Goal: Find specific page/section: Find specific page/section

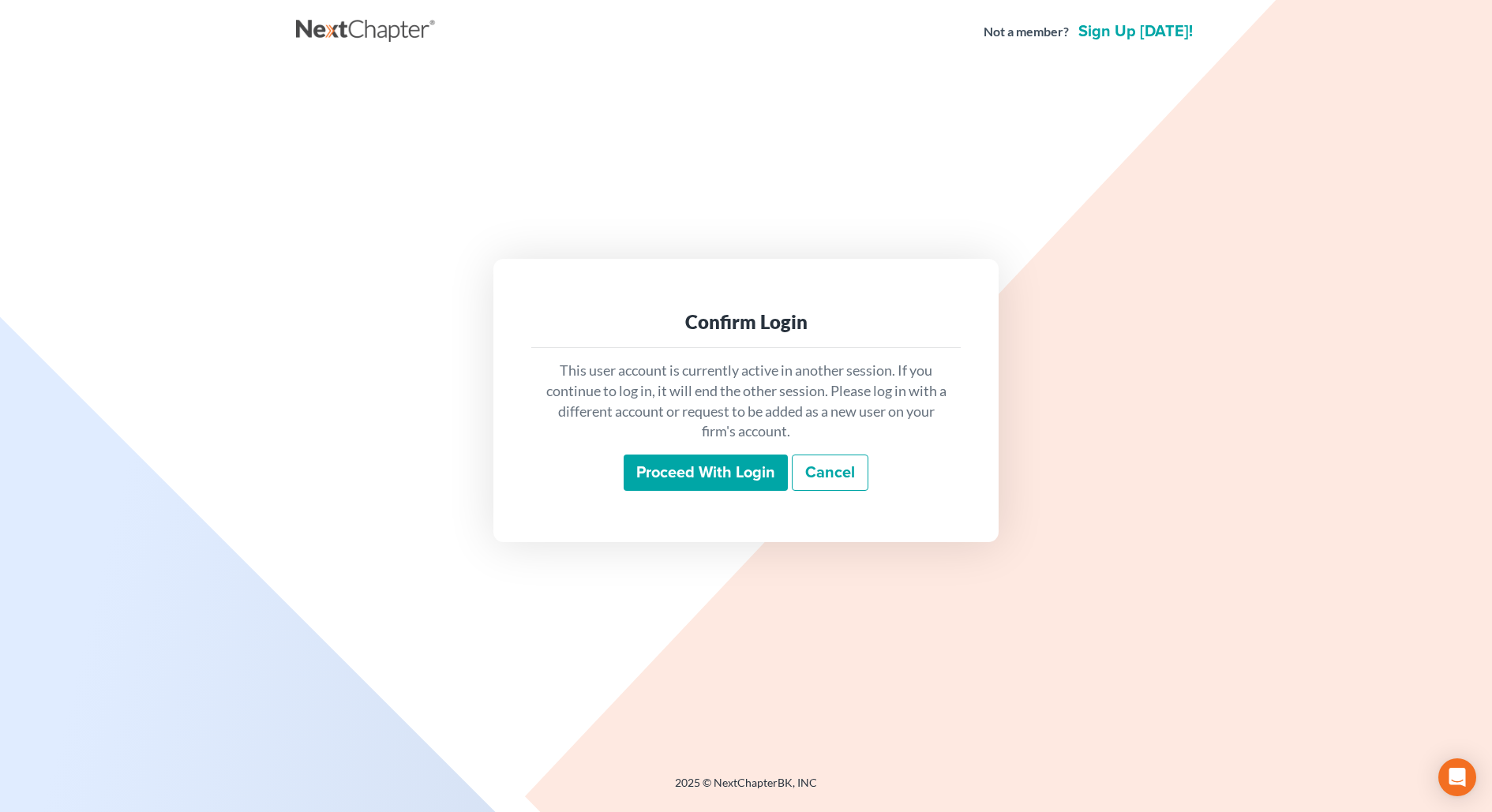
click at [718, 480] on input "Proceed with login" at bounding box center [705, 472] width 164 height 36
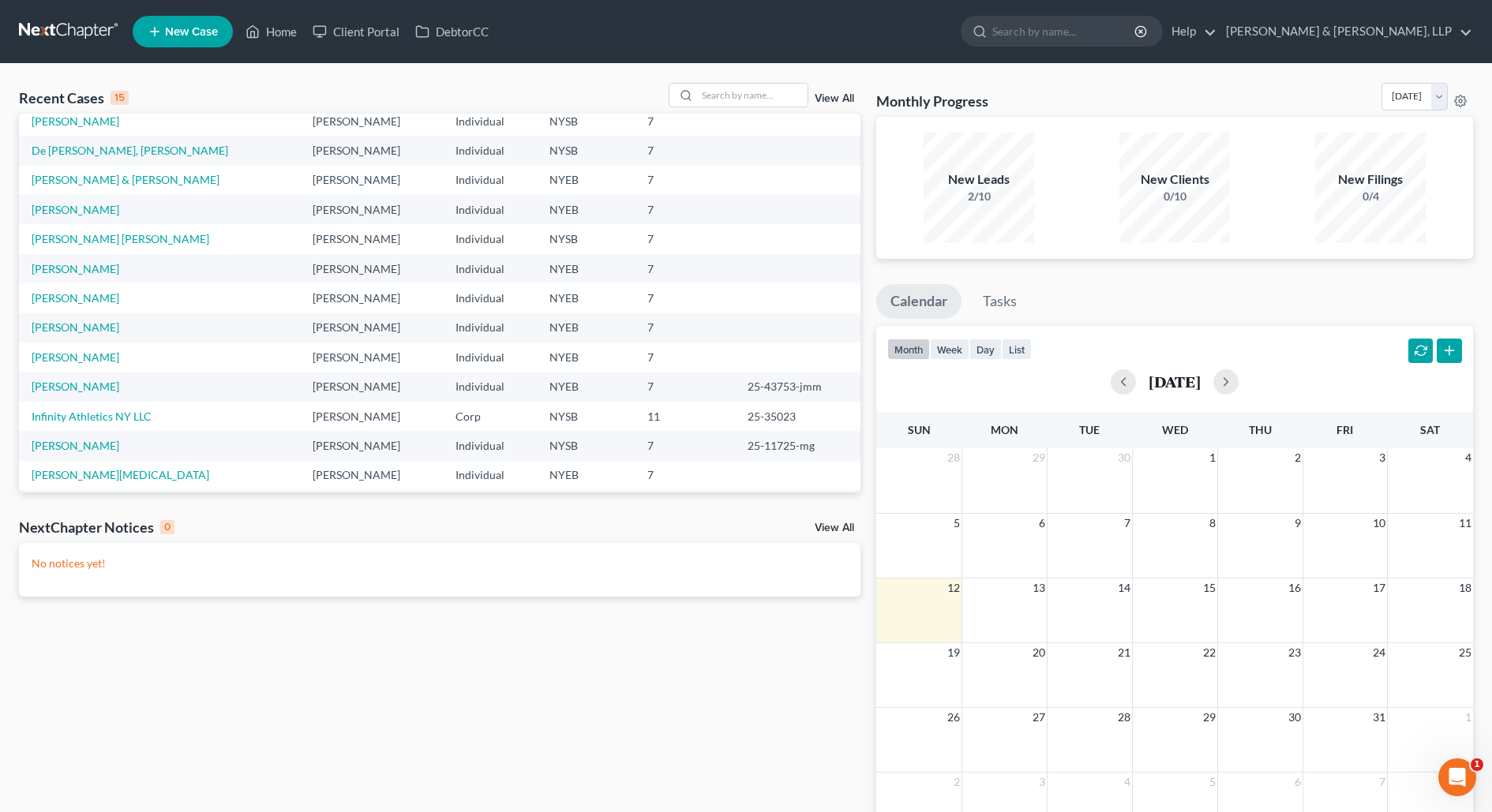
scroll to position [108, 0]
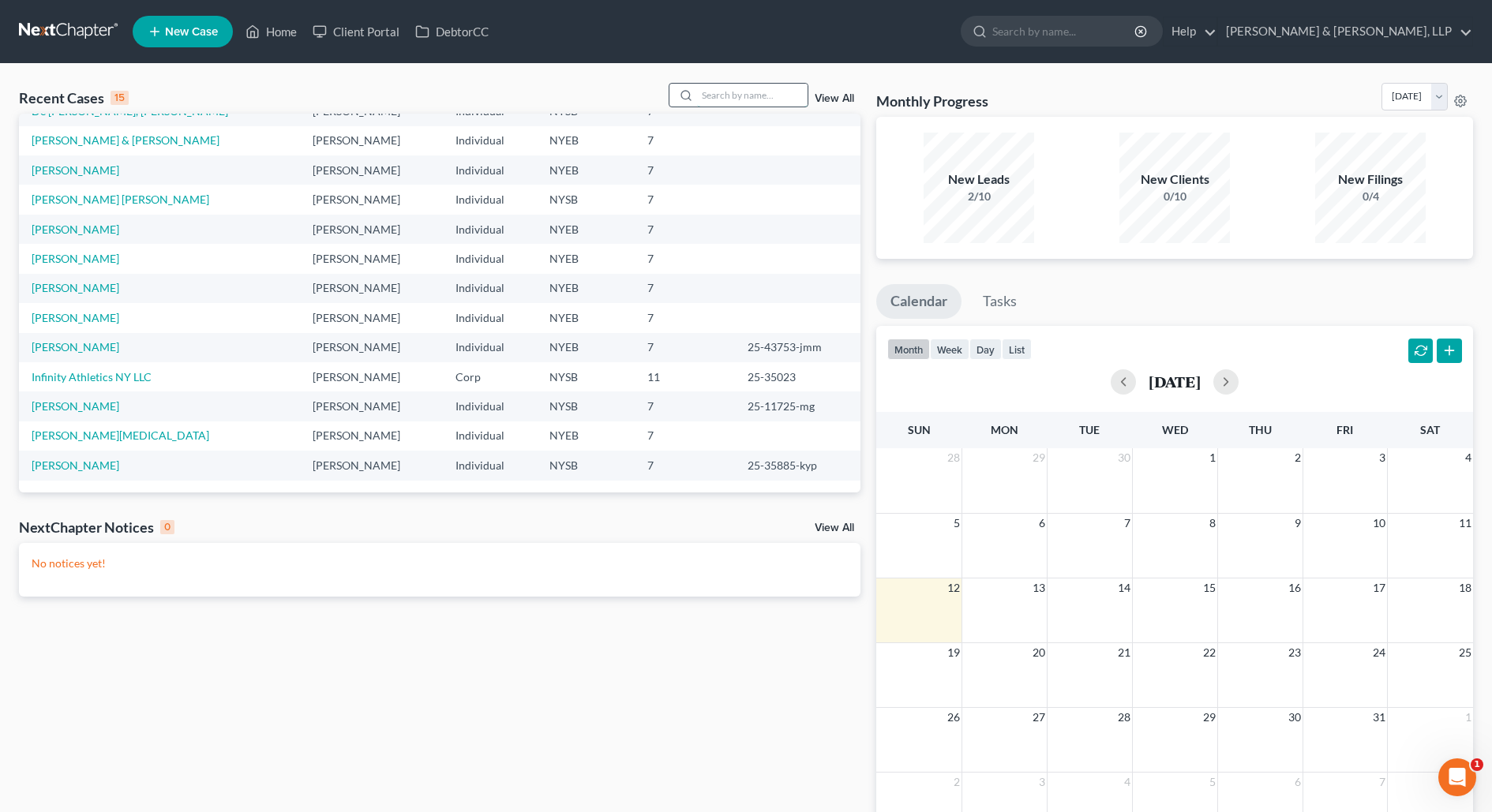
click at [752, 94] on input "search" at bounding box center [752, 95] width 111 height 23
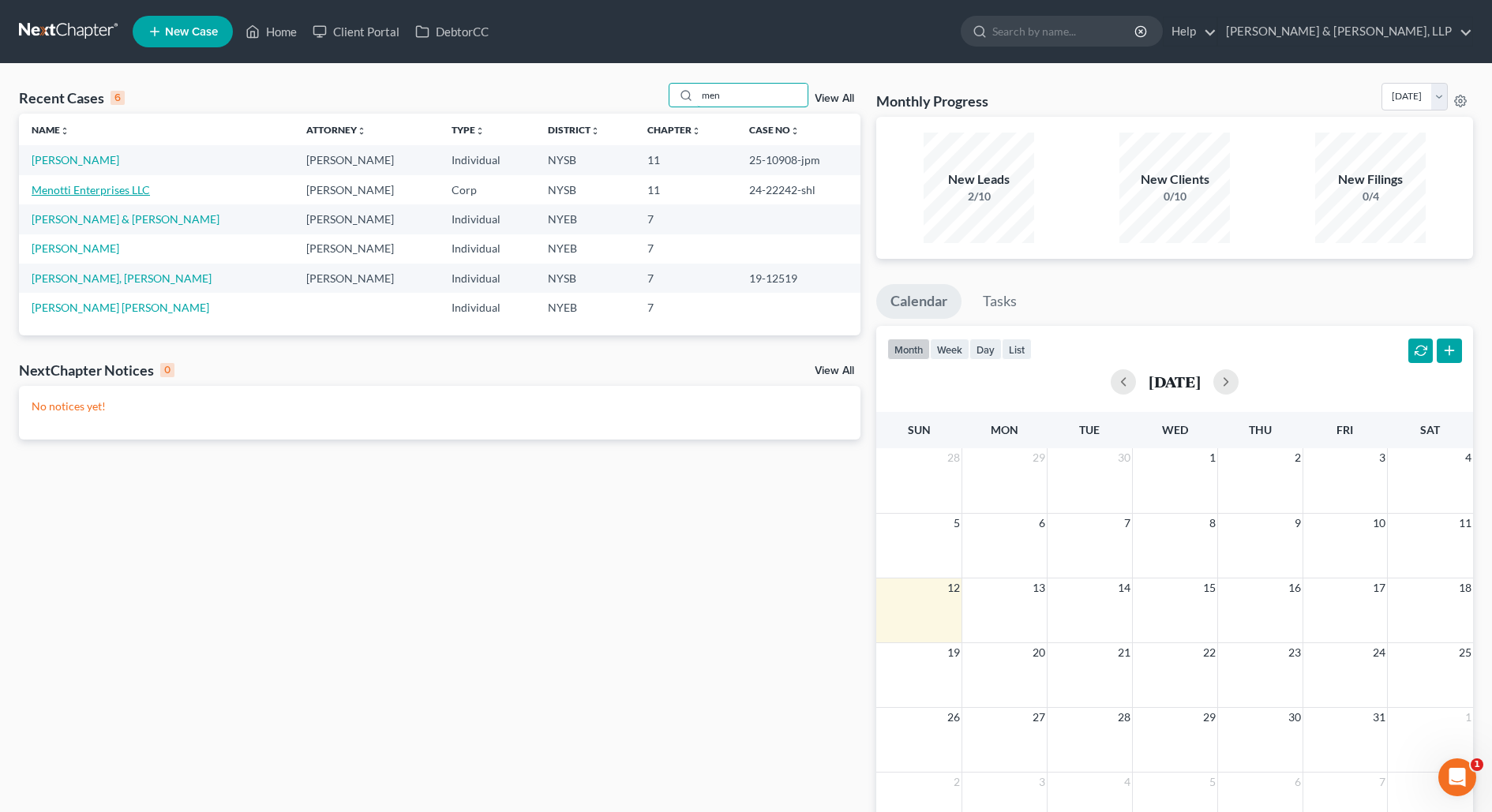
type input "men"
click at [98, 183] on link "Menotti Enterprises LLC" at bounding box center [91, 190] width 119 height 13
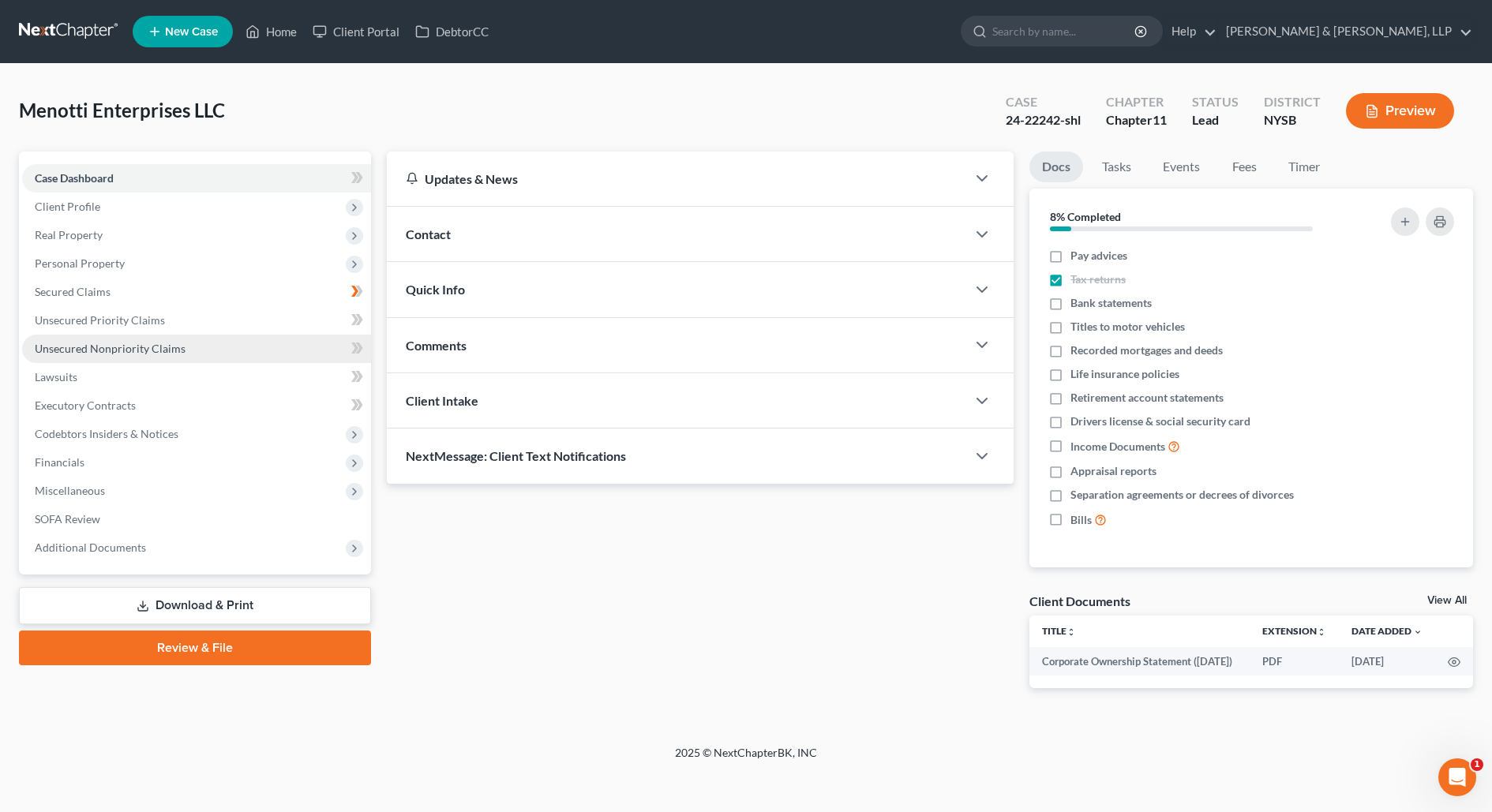
click at [202, 345] on link "Unsecured Nonpriority Claims" at bounding box center [197, 349] width 349 height 29
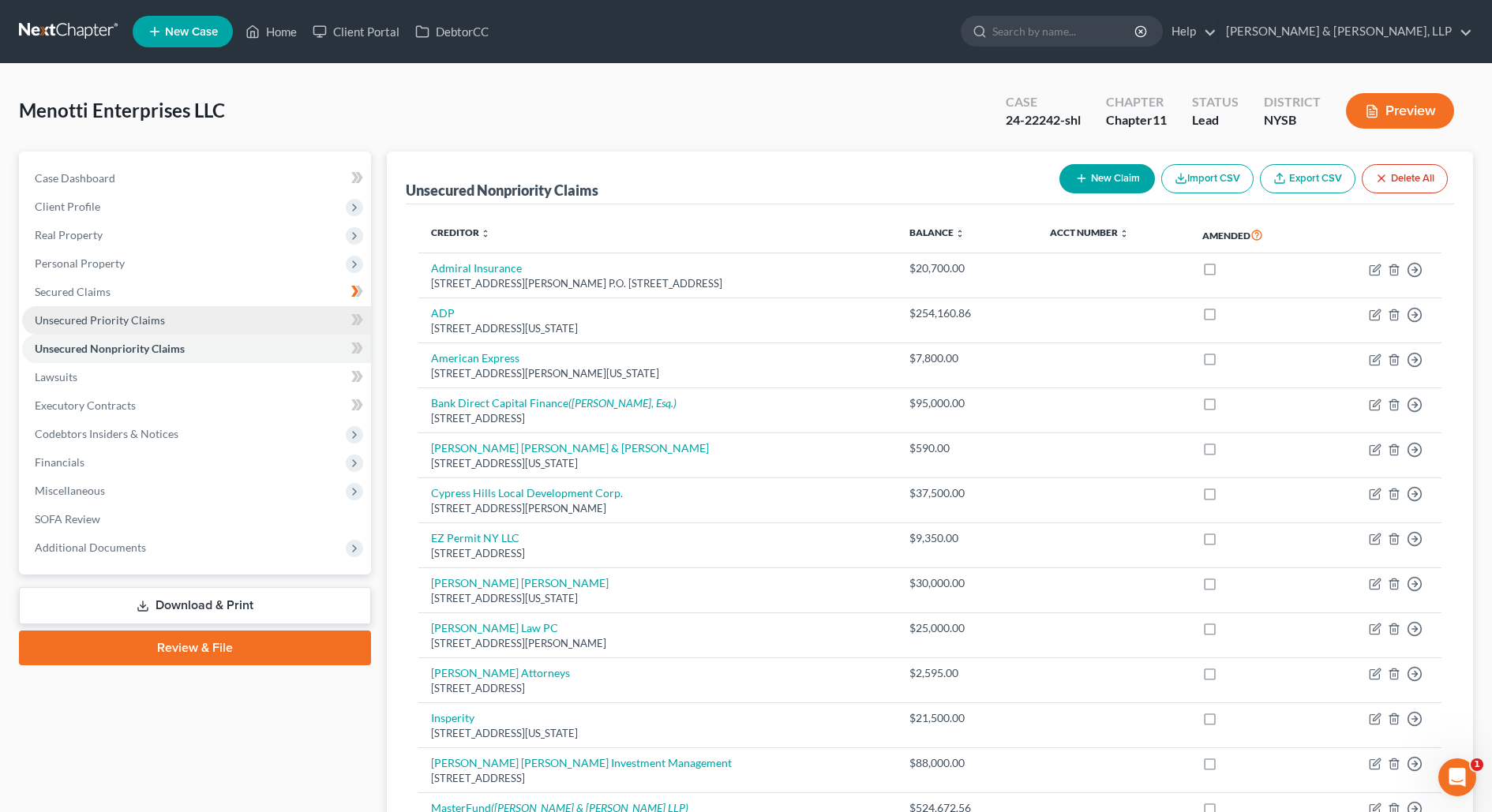
click at [180, 327] on link "Unsecured Priority Claims" at bounding box center [197, 320] width 349 height 29
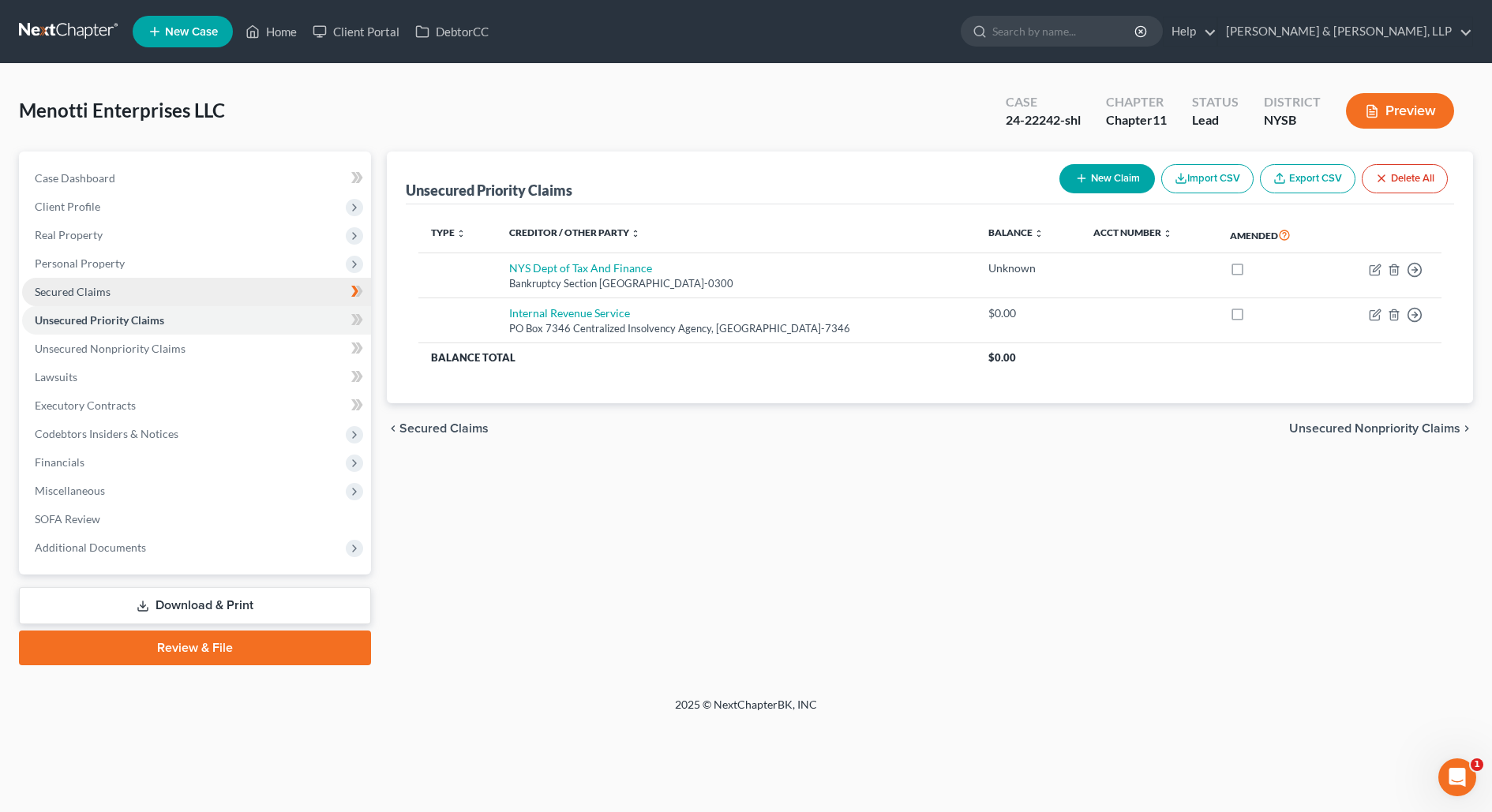
click at [204, 277] on link "Secured Claims" at bounding box center [197, 291] width 349 height 29
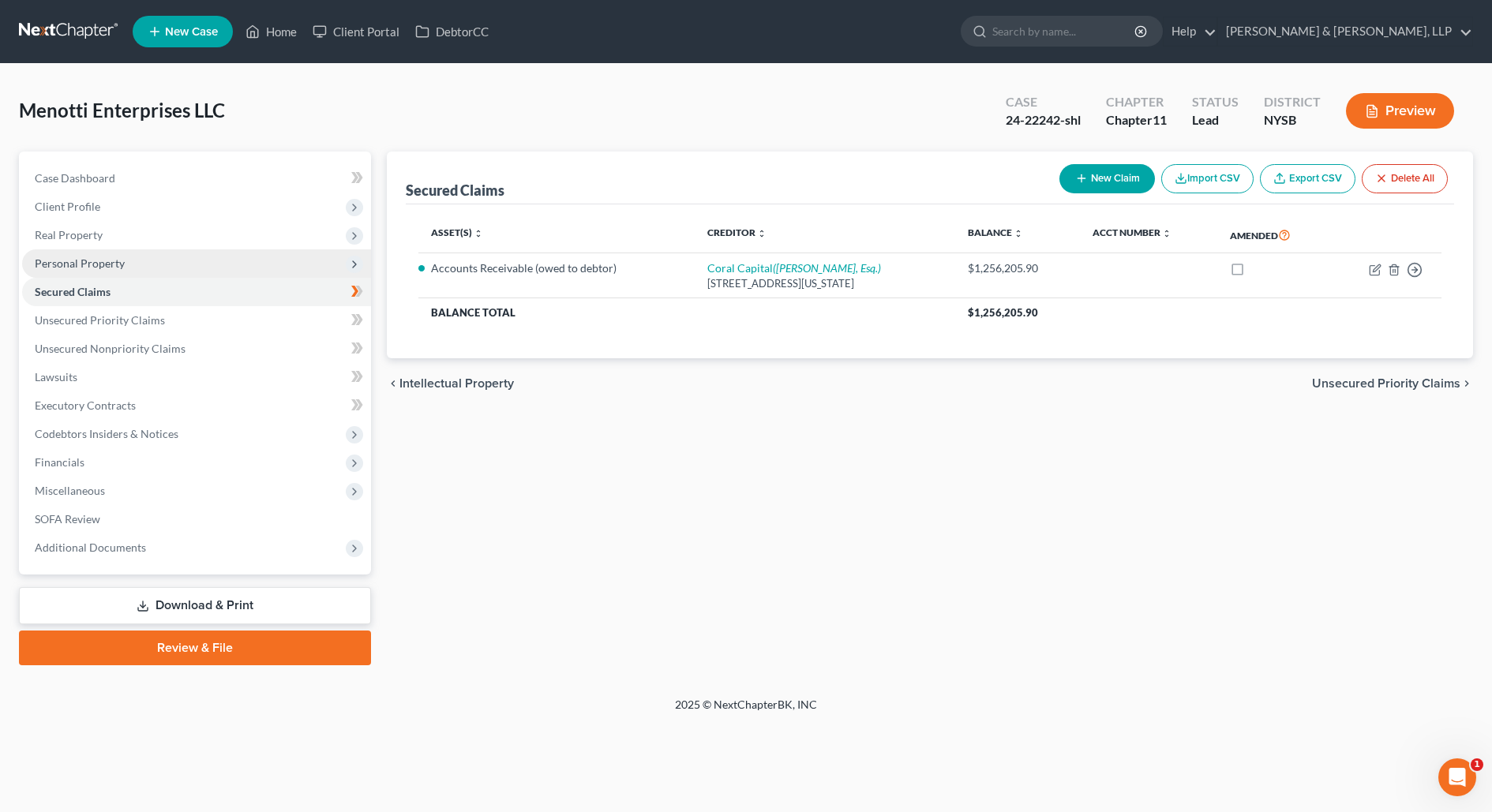
click at [202, 255] on span "Personal Property" at bounding box center [197, 264] width 349 height 29
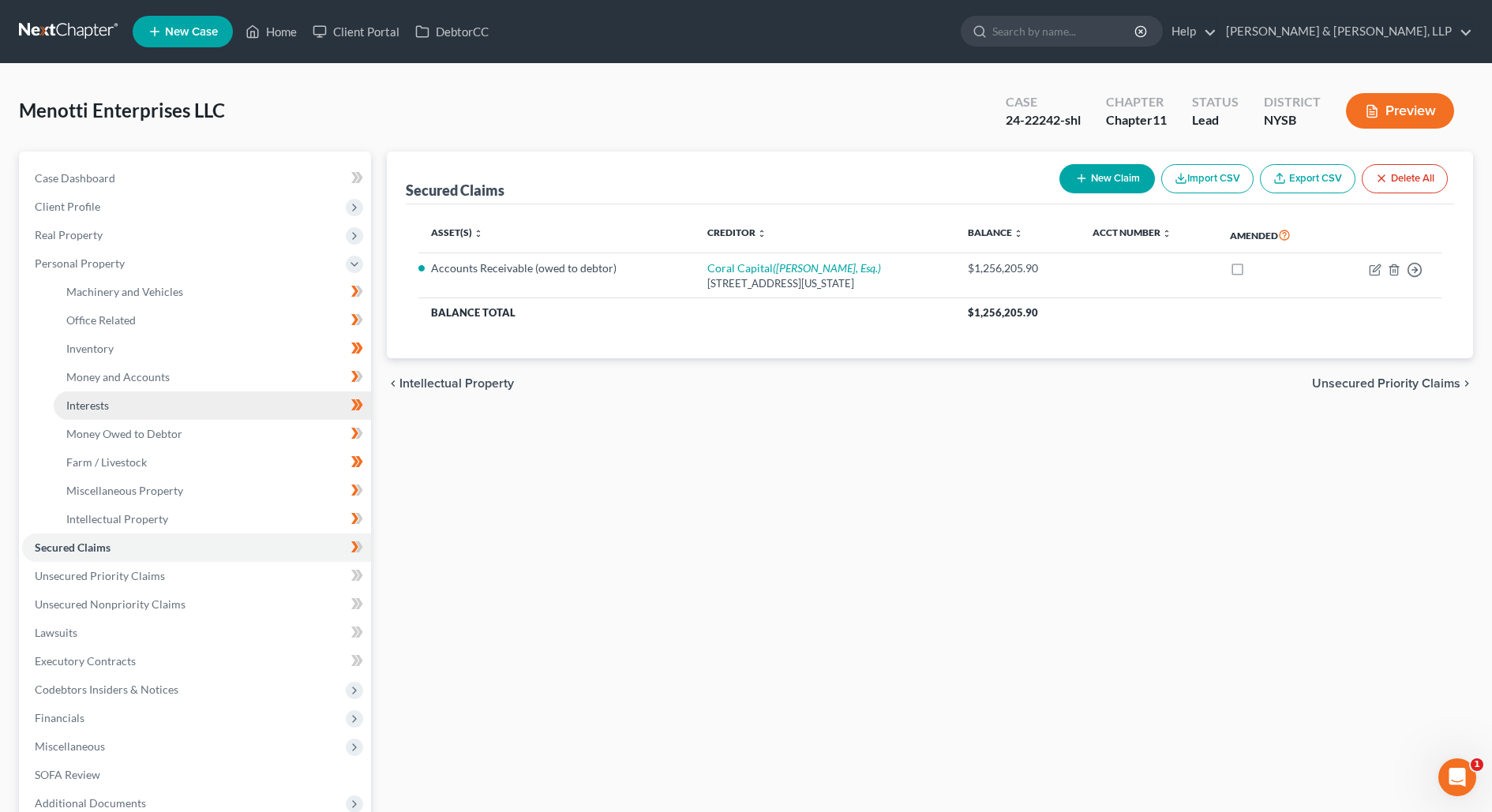
click at [221, 401] on link "Interests" at bounding box center [212, 405] width 317 height 29
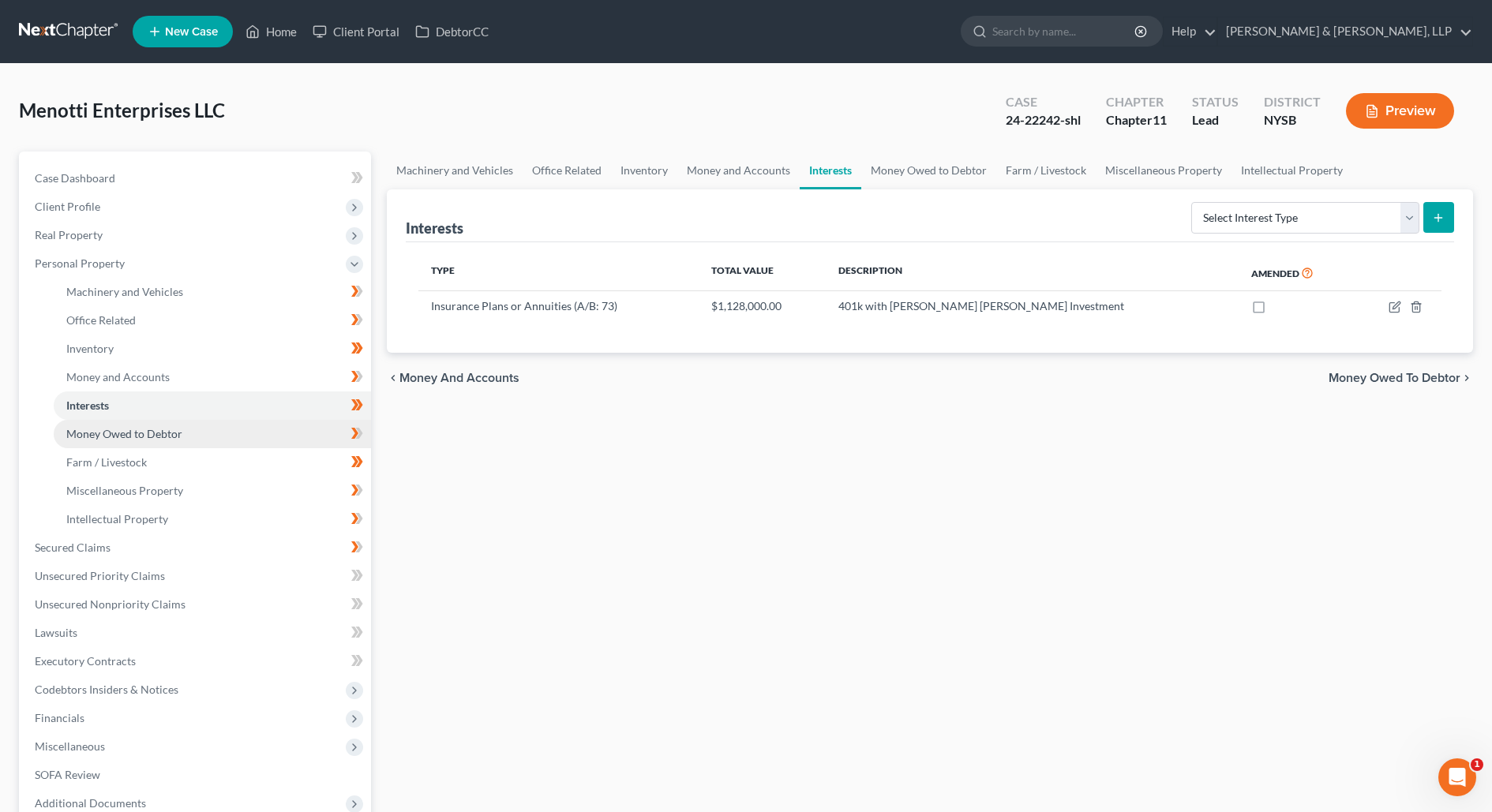
click at [229, 433] on link "Money Owed to Debtor" at bounding box center [212, 434] width 317 height 29
